Goal: Task Accomplishment & Management: Manage account settings

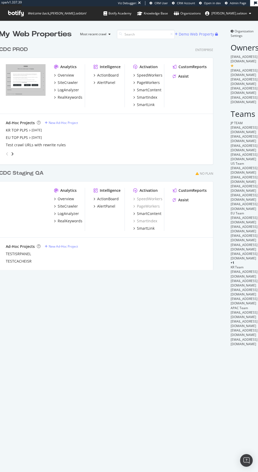
scroll to position [525, 258]
click at [5, 49] on div "CDC PROD" at bounding box center [13, 50] width 29 height 8
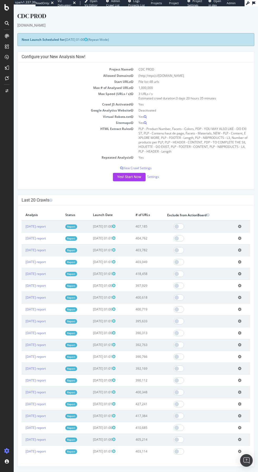
click at [145, 168] on p "View Crawl Settings" at bounding box center [136, 168] width 229 height 4
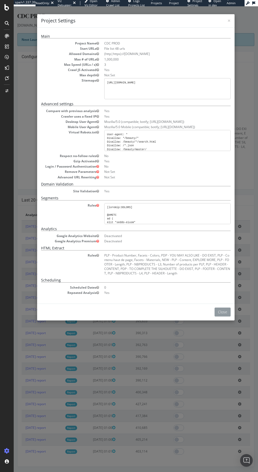
click at [225, 310] on button "Close" at bounding box center [223, 312] width 16 height 9
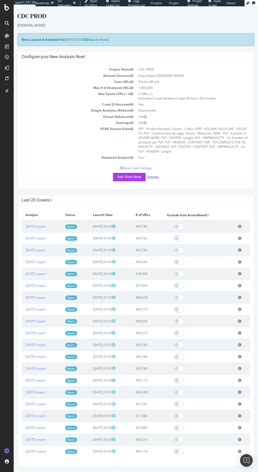
click at [153, 177] on link "Settings" at bounding box center [153, 177] width 12 height 4
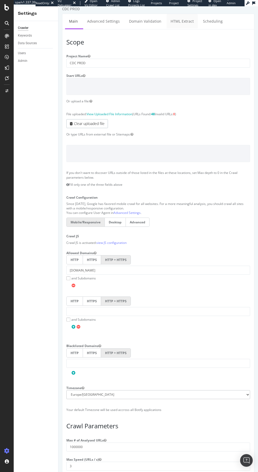
click at [188, 21] on link "HTML Extract" at bounding box center [182, 21] width 31 height 14
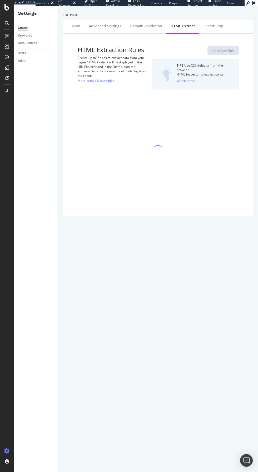
select select "exist"
select select "html.length"
select select "i"
select select "list"
select select "exist"
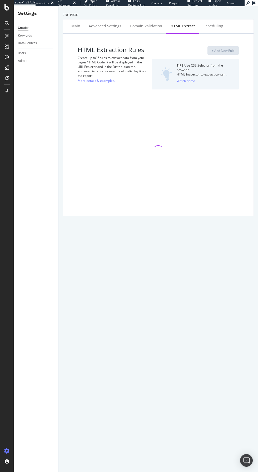
select select "list"
select select "html.length"
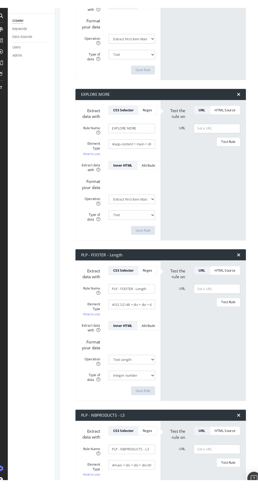
scroll to position [965, 0]
